Goal: Information Seeking & Learning: Compare options

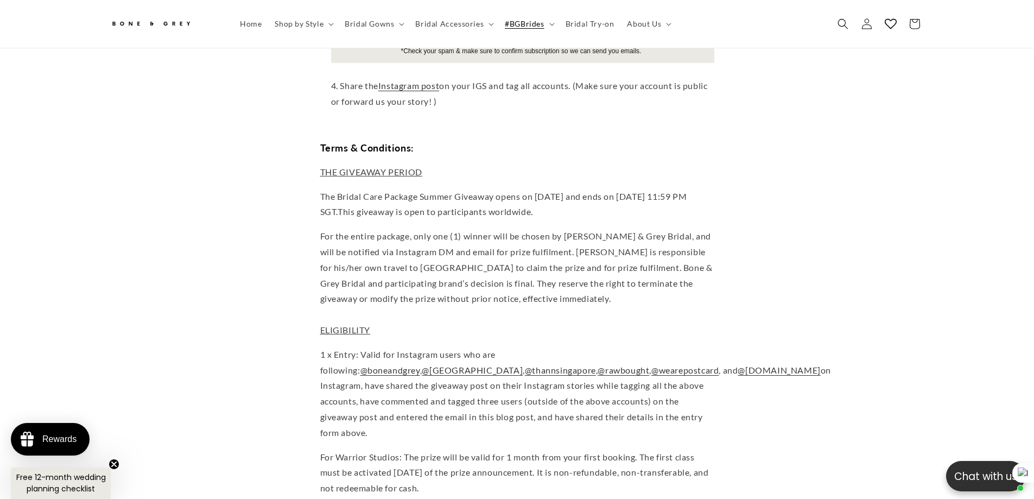
scroll to position [0, 299]
click at [448, 24] on span "Bridal Accessories" at bounding box center [449, 24] width 68 height 10
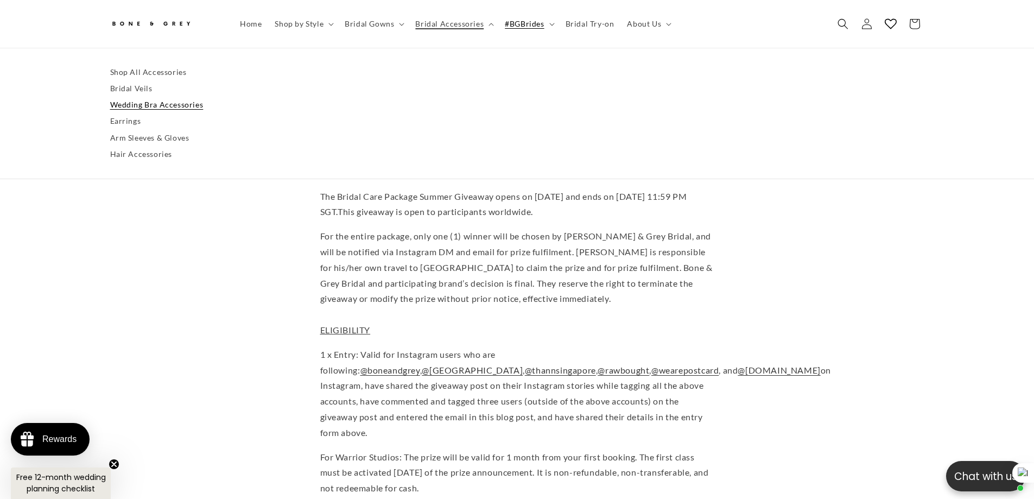
click at [163, 108] on link "Wedding Bra Accessories" at bounding box center [517, 105] width 814 height 16
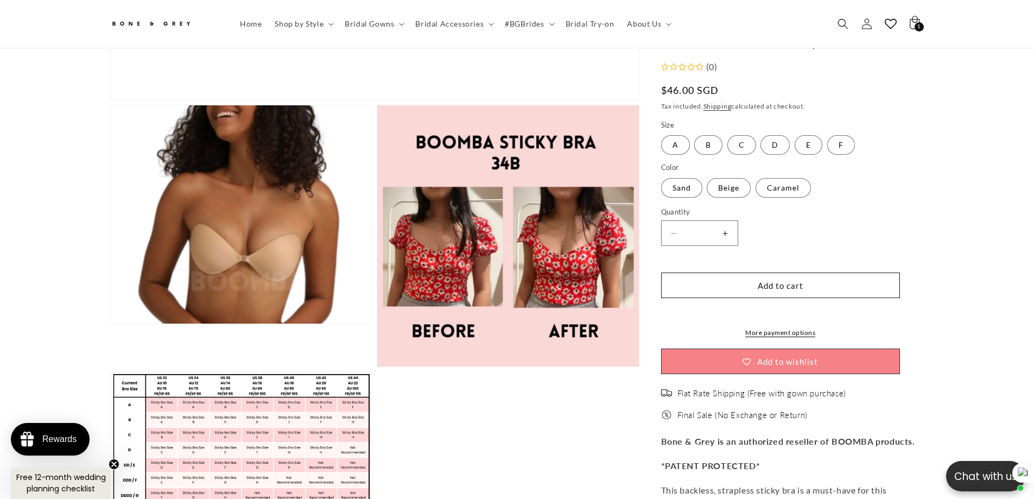
scroll to position [0, 597]
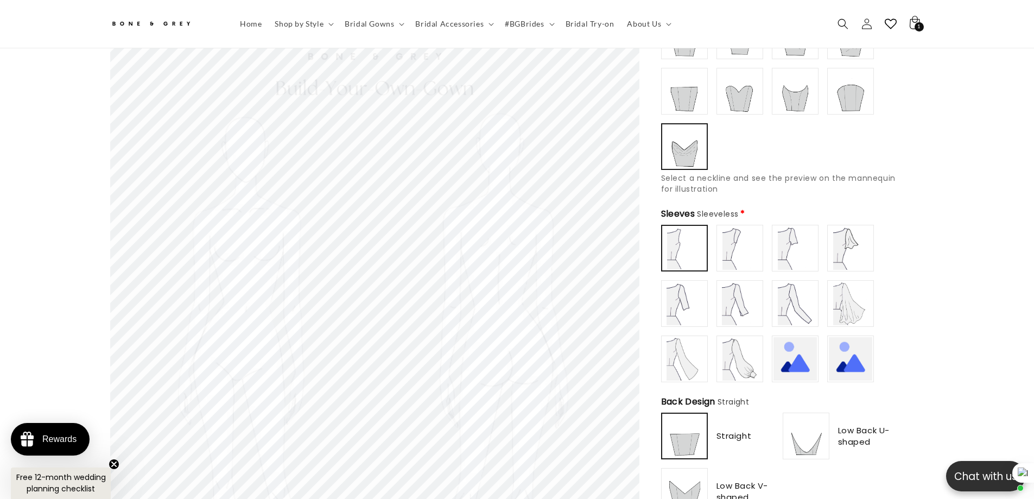
scroll to position [0, 299]
